Goal: Task Accomplishment & Management: Use online tool/utility

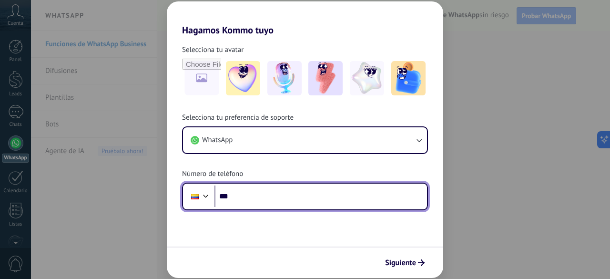
click at [294, 198] on input "***" at bounding box center [321, 197] width 213 height 22
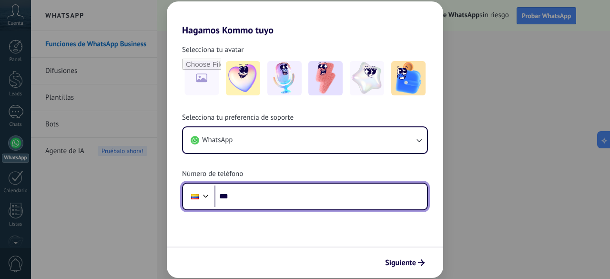
click at [253, 195] on input "***" at bounding box center [321, 197] width 213 height 22
type input "**********"
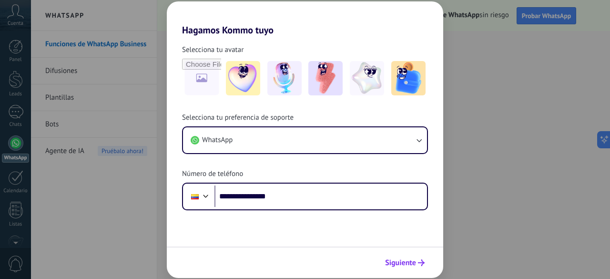
click at [401, 262] on span "Siguiente" at bounding box center [400, 262] width 31 height 7
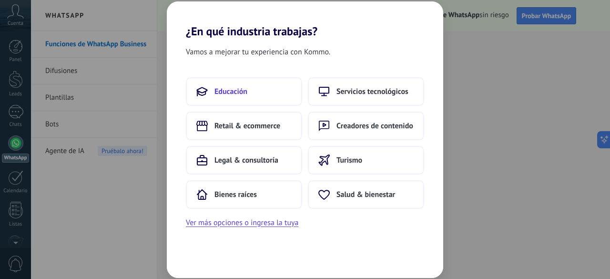
click at [232, 89] on span "Educación" at bounding box center [231, 92] width 33 height 10
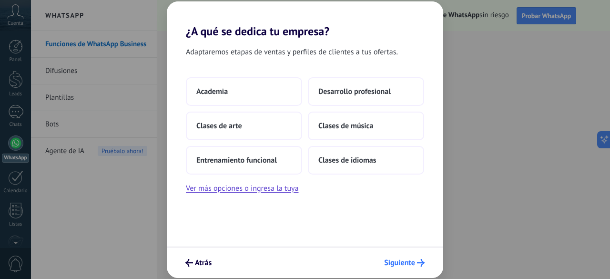
click at [396, 263] on span "Siguiente" at bounding box center [399, 262] width 31 height 7
click at [240, 158] on span "Entrenamiento funcional" at bounding box center [236, 160] width 81 height 10
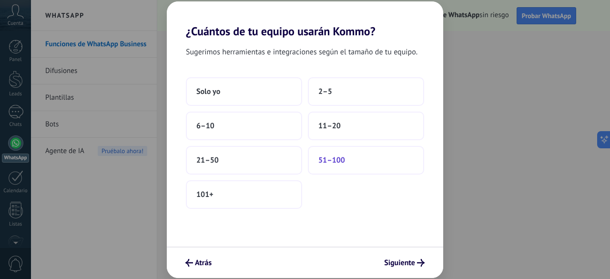
click at [355, 159] on button "51–100" at bounding box center [366, 160] width 116 height 29
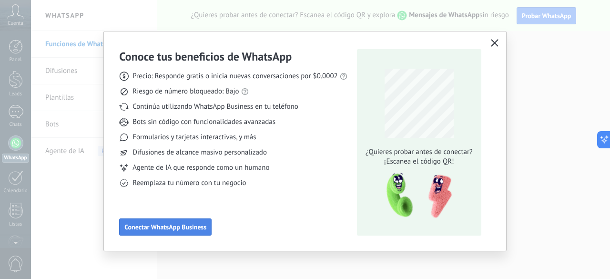
click at [163, 224] on span "Conectar WhatsApp Business" at bounding box center [165, 227] width 82 height 7
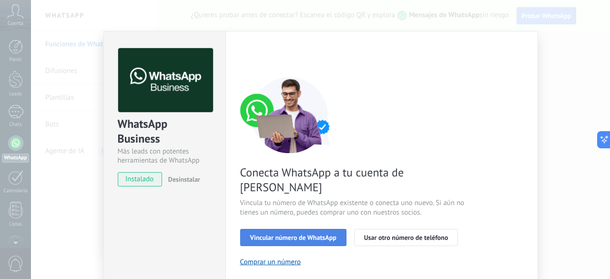
click at [297, 234] on span "Vincular número de WhatsApp" at bounding box center [293, 237] width 86 height 7
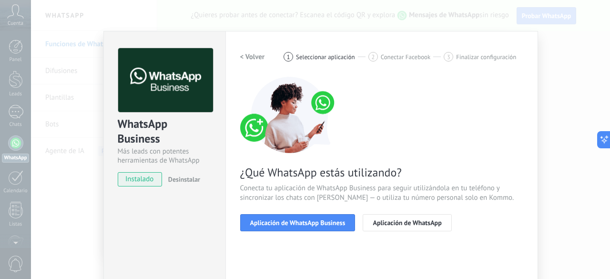
click at [297, 225] on span "Aplicación de WhatsApp Business" at bounding box center [297, 222] width 95 height 7
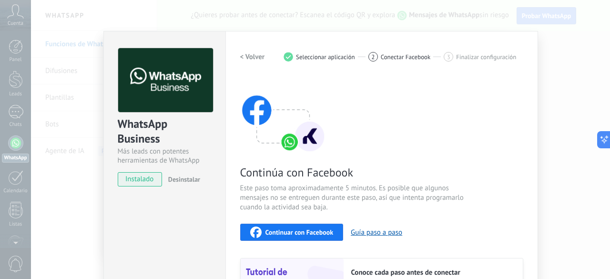
click at [133, 175] on span "instalado" at bounding box center [139, 179] width 43 height 14
click at [317, 55] on span "Seleccionar aplicación" at bounding box center [325, 56] width 59 height 7
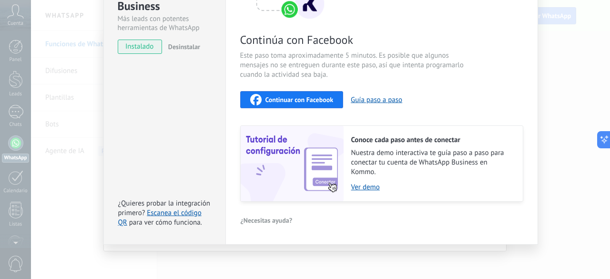
click at [266, 101] on span "Continuar con Facebook" at bounding box center [300, 99] width 68 height 7
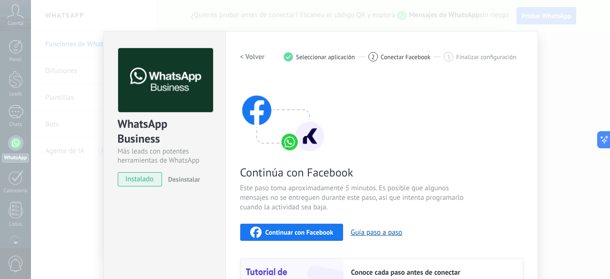
click at [253, 59] on h2 "< Volver" at bounding box center [252, 56] width 25 height 9
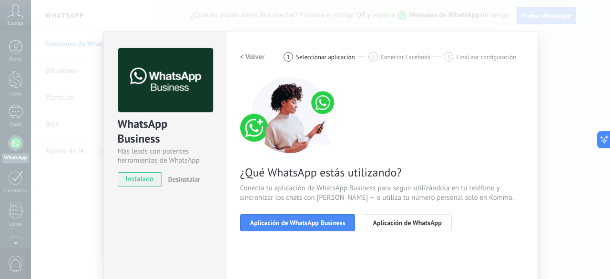
click at [253, 59] on h2 "< Volver" at bounding box center [252, 56] width 25 height 9
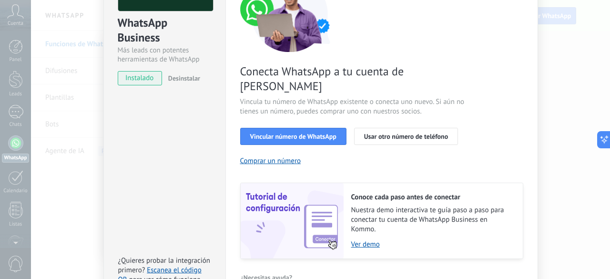
scroll to position [144, 0]
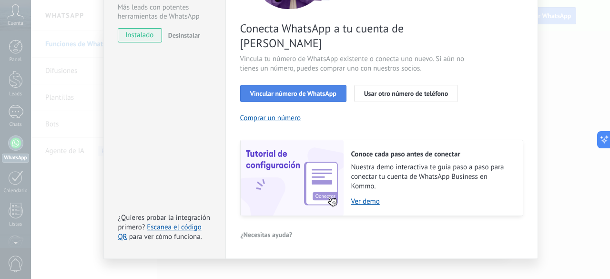
click at [268, 90] on span "Vincular número de WhatsApp" at bounding box center [293, 93] width 86 height 7
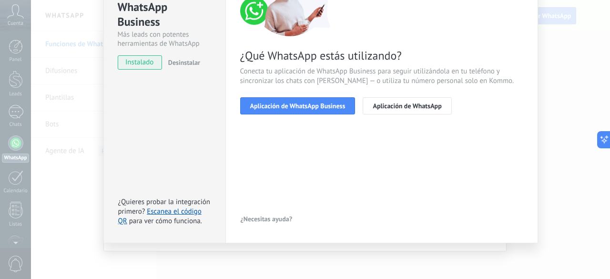
scroll to position [116, 0]
click at [392, 103] on span "Aplicación de WhatsApp" at bounding box center [407, 106] width 69 height 7
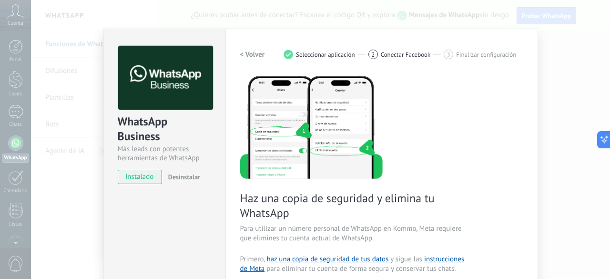
scroll to position [0, 0]
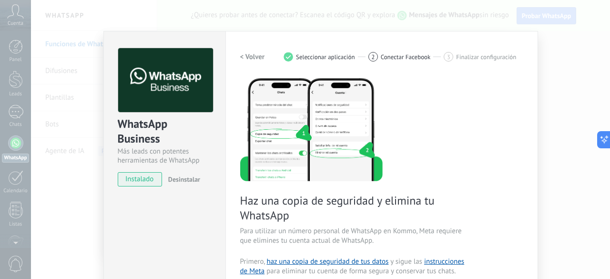
click at [257, 52] on h2 "< Volver" at bounding box center [252, 56] width 25 height 9
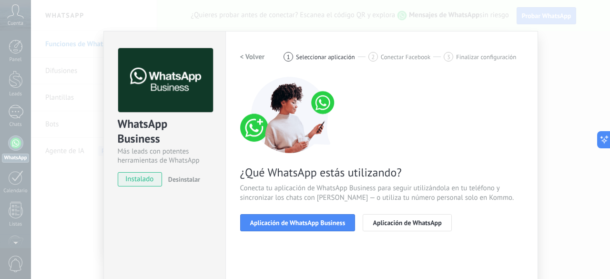
click at [257, 52] on h2 "< Volver" at bounding box center [252, 56] width 25 height 9
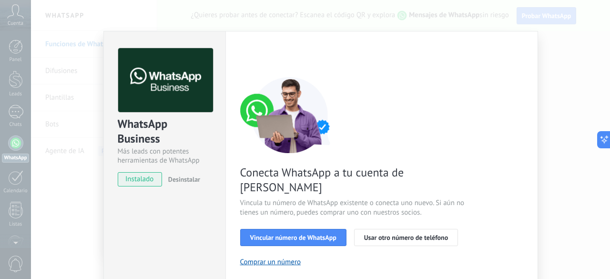
click at [257, 52] on div "< Volver 1 Seleccionar aplicación 2 Conectar Facebook 3 Finalizar configuración" at bounding box center [381, 56] width 283 height 17
click at [548, 78] on div "WhatsApp Business Más leads con potentes herramientas de WhatsApp instalado Des…" at bounding box center [320, 139] width 579 height 279
